Goal: Task Accomplishment & Management: Use online tool/utility

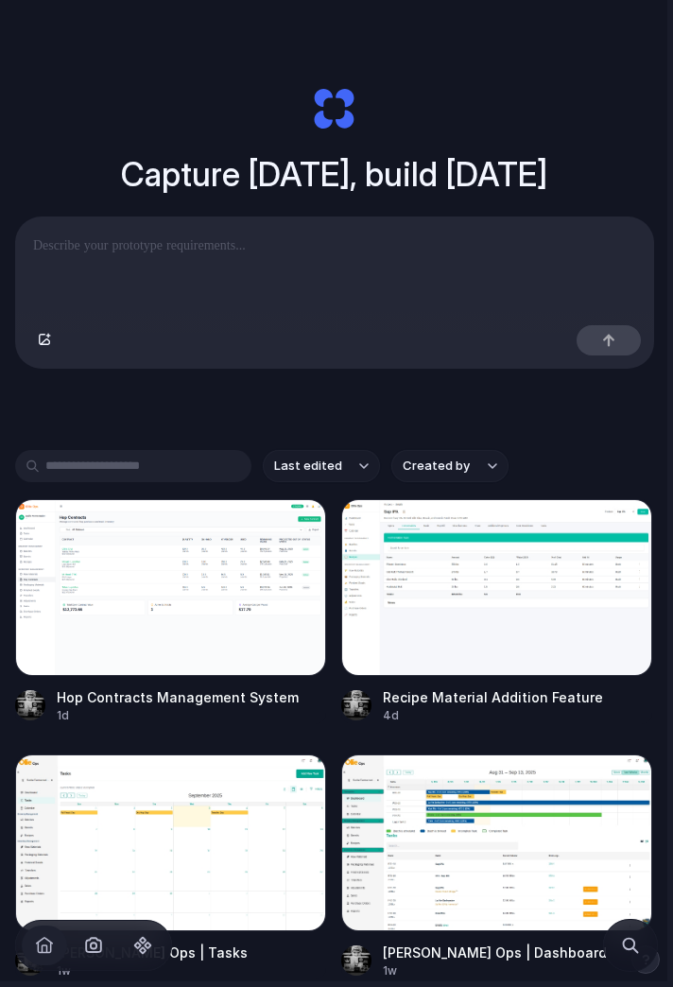
click at [43, 953] on span "button" at bounding box center [44, 945] width 23 height 23
click at [37, 945] on span "button" at bounding box center [44, 945] width 23 height 23
click at [39, 947] on span "button" at bounding box center [44, 945] width 23 height 23
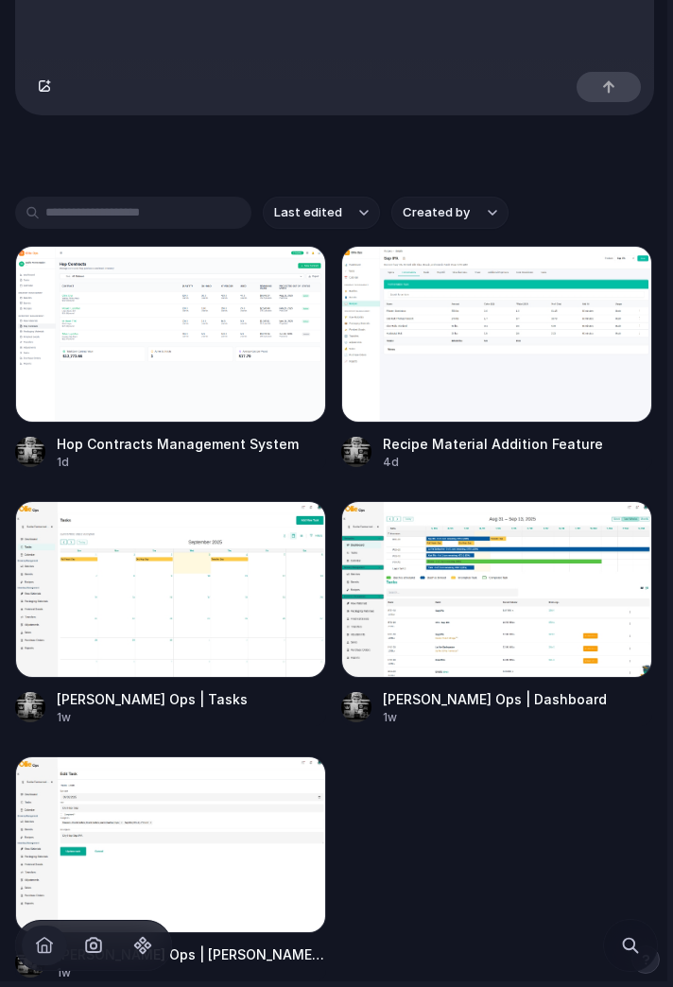
scroll to position [253, 0]
click at [110, 441] on div "Hop Contracts Management System" at bounding box center [178, 444] width 242 height 20
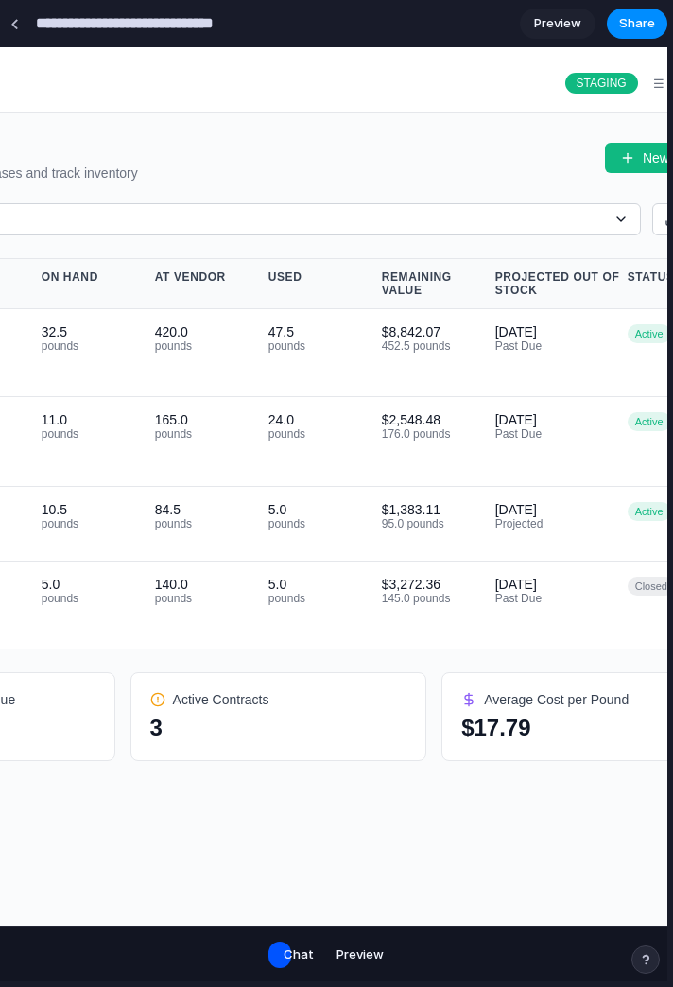
scroll to position [0, 439]
click at [370, 962] on span "Preview" at bounding box center [360, 954] width 47 height 19
click at [375, 983] on div "**********" at bounding box center [336, 493] width 673 height 987
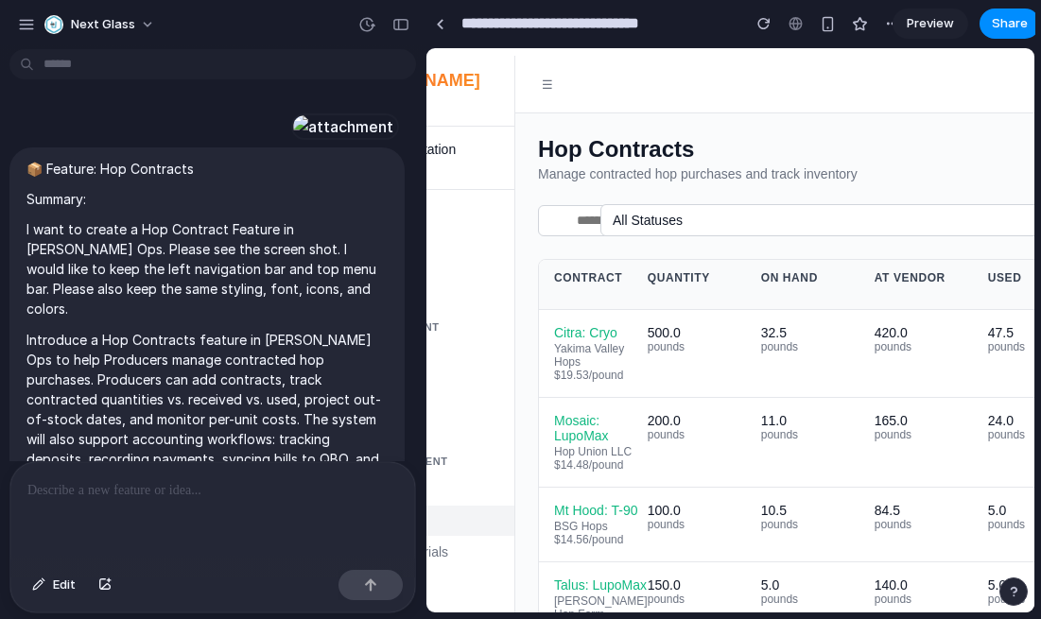
scroll to position [3509, 0]
